Goal: Task Accomplishment & Management: Use online tool/utility

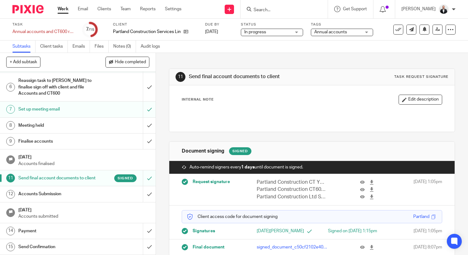
scroll to position [115, 0]
click at [96, 195] on div "Accounts Submission" at bounding box center [77, 193] width 119 height 9
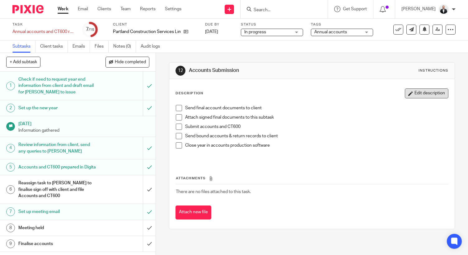
click at [414, 95] on button "Edit description" at bounding box center [427, 93] width 44 height 10
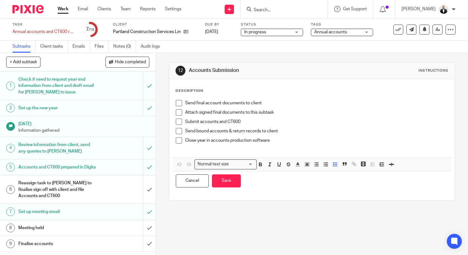
click at [304, 143] on p "Close year in accounts production software" at bounding box center [316, 140] width 263 height 6
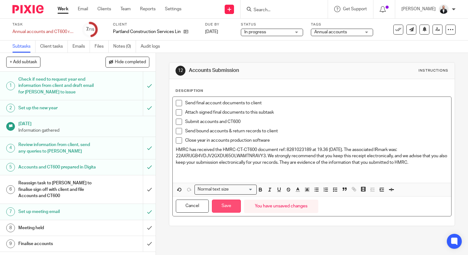
click at [222, 204] on button "Save" at bounding box center [226, 206] width 29 height 13
